Goal: Find specific page/section: Find specific page/section

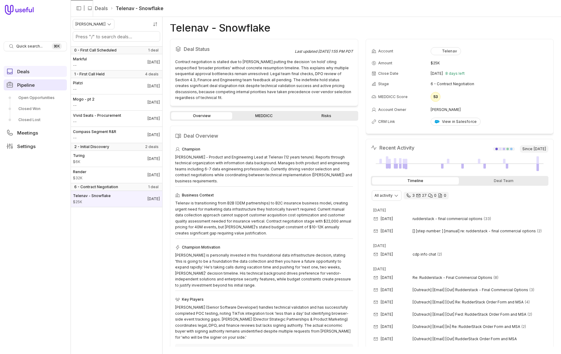
scroll to position [27, 0]
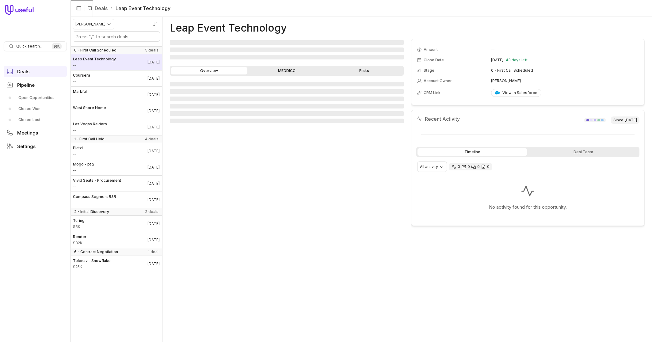
click at [109, 65] on span "--" at bounding box center [94, 65] width 43 height 5
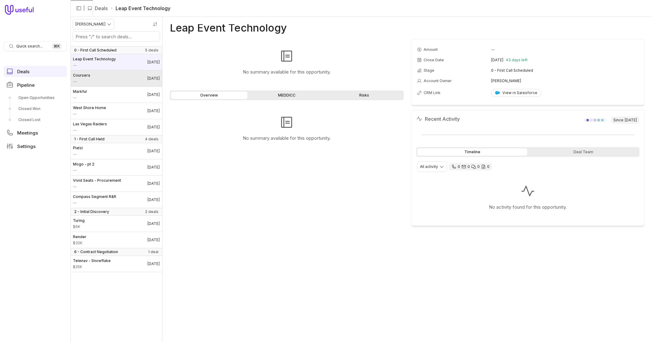
click at [107, 77] on link "Coursera -- [DATE]" at bounding box center [117, 79] width 92 height 16
